Goal: Task Accomplishment & Management: Manage account settings

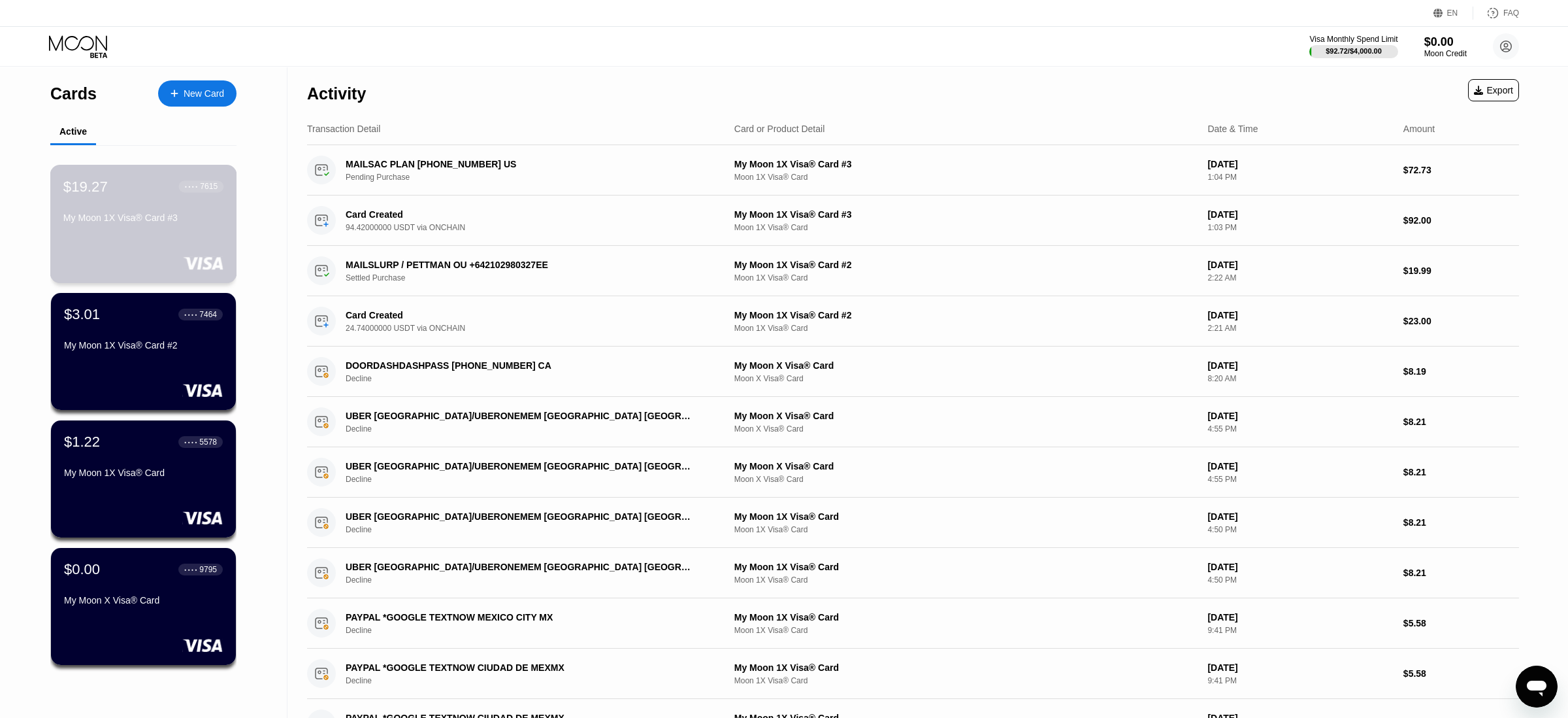
click at [182, 212] on div "$19.27 ● ● ● ● 7615 My Moon 1X Visa® Card #3" at bounding box center [144, 203] width 160 height 50
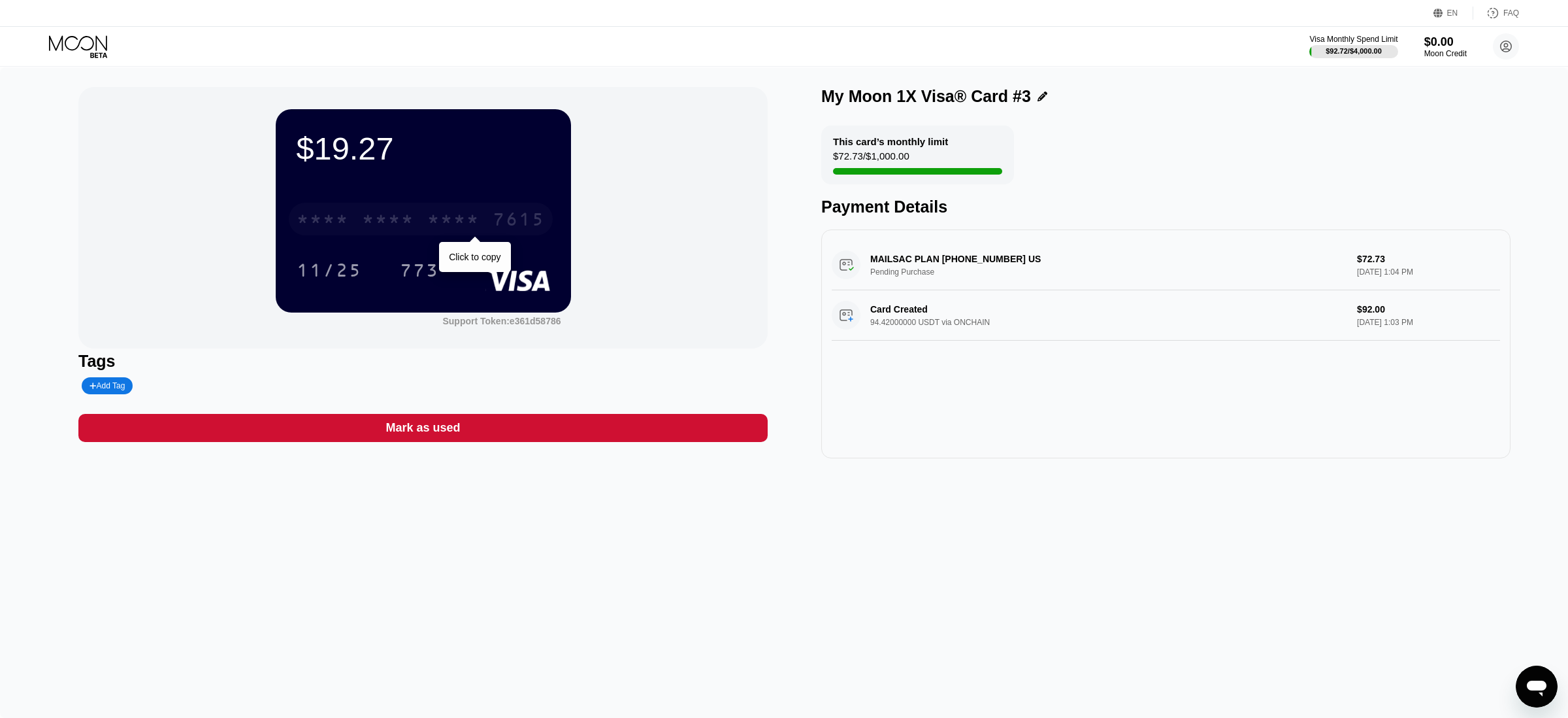
click at [335, 225] on div "* * * *" at bounding box center [323, 221] width 52 height 21
click at [369, 267] on div "11/25" at bounding box center [329, 270] width 85 height 33
click at [415, 267] on div "773" at bounding box center [419, 271] width 39 height 21
